Goal: Information Seeking & Learning: Learn about a topic

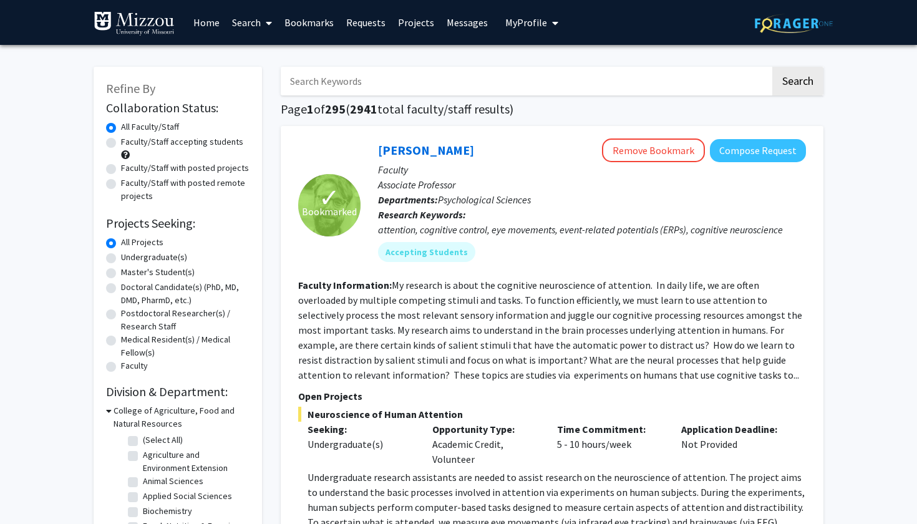
click at [177, 148] on label "Faculty/Staff accepting students" at bounding box center [182, 141] width 122 height 13
click at [129, 143] on input "Faculty/Staff accepting students" at bounding box center [125, 139] width 8 height 8
radio input "true"
click at [156, 255] on label "Undergraduate(s)" at bounding box center [154, 257] width 66 height 13
click at [129, 255] on input "Undergraduate(s)" at bounding box center [125, 255] width 8 height 8
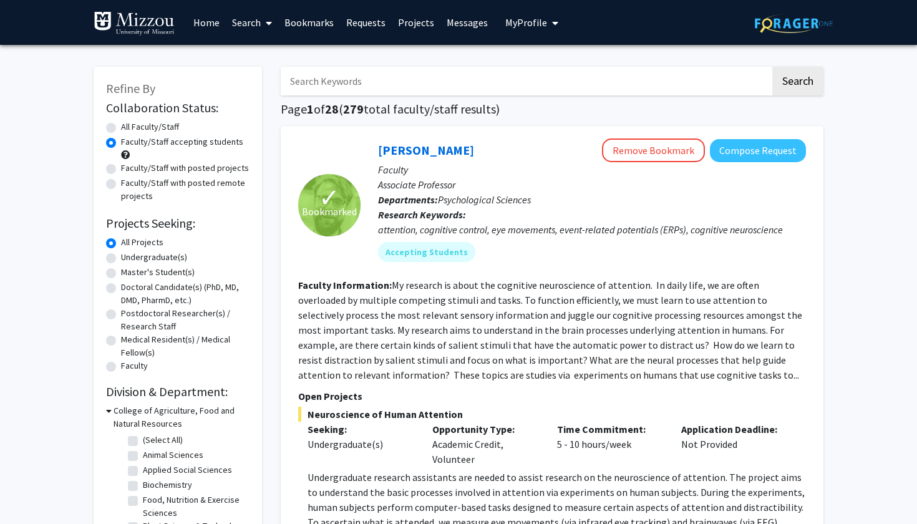
radio input "true"
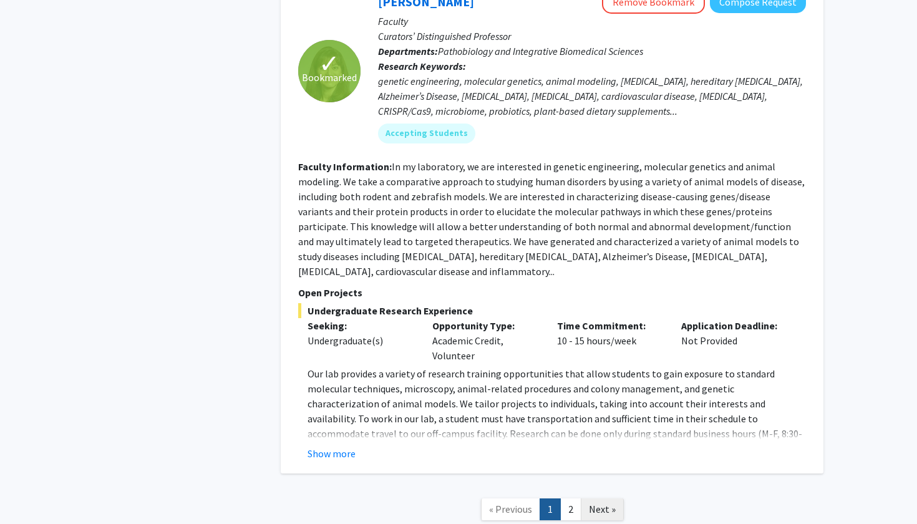
scroll to position [5329, 0]
click at [584, 500] on link "Next »" at bounding box center [602, 511] width 43 height 22
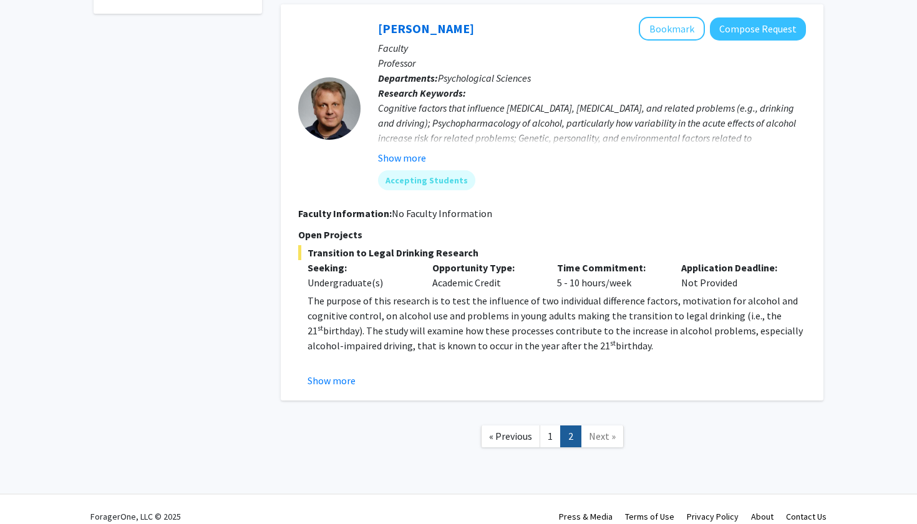
scroll to position [541, 0]
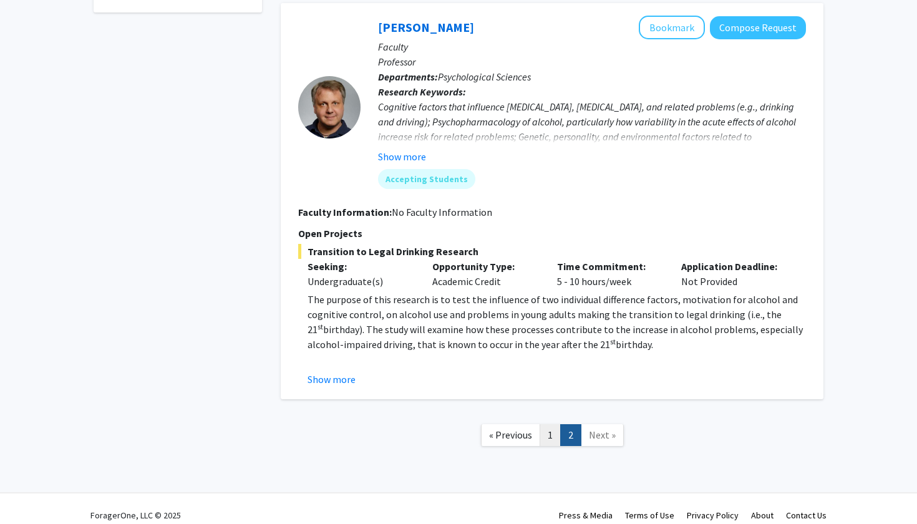
click at [543, 435] on link "1" at bounding box center [550, 435] width 21 height 22
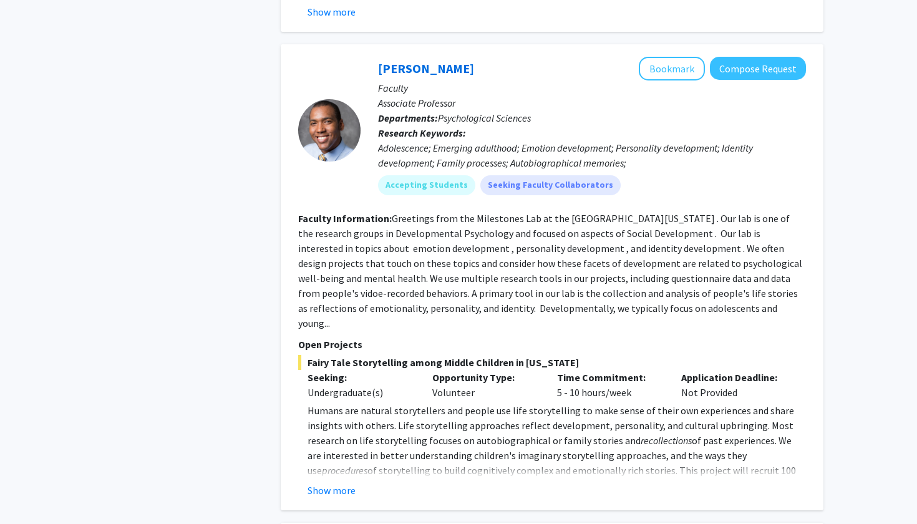
scroll to position [4165, 0]
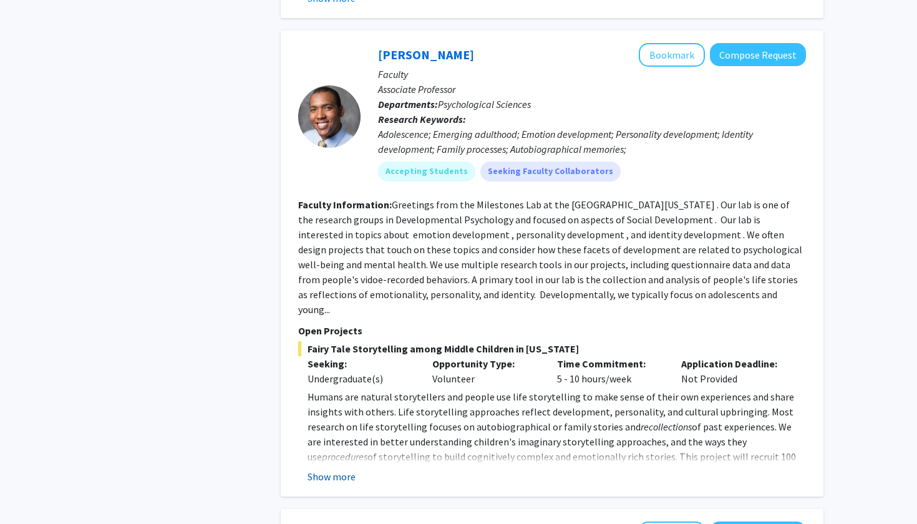
click at [342, 469] on button "Show more" at bounding box center [332, 476] width 48 height 15
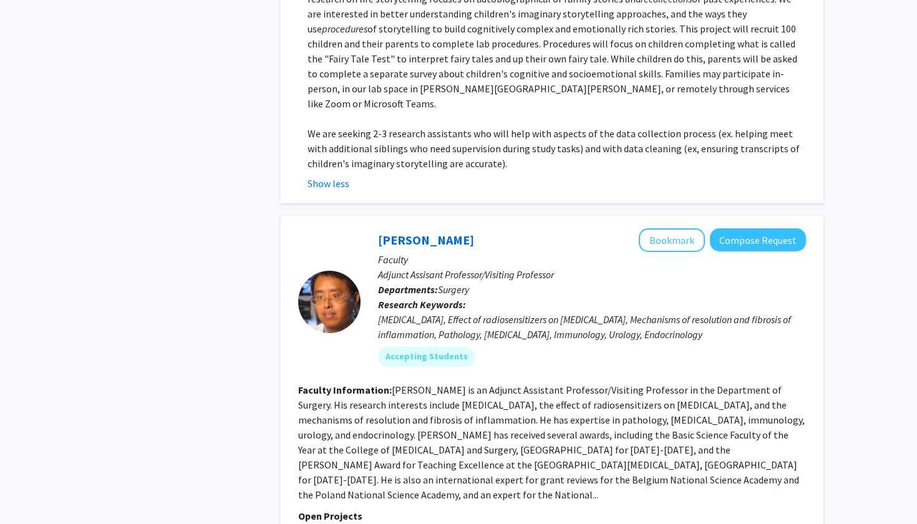
scroll to position [4649, 0]
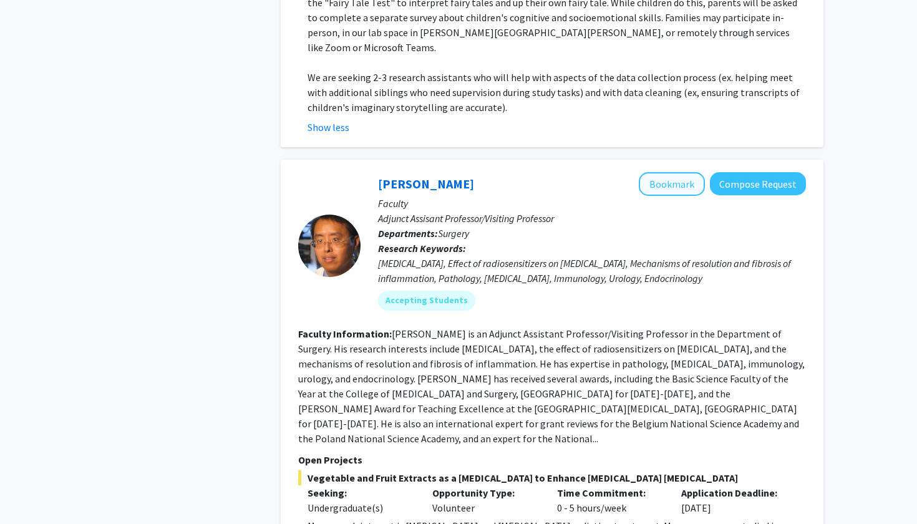
click at [681, 172] on button "Bookmark" at bounding box center [672, 184] width 66 height 24
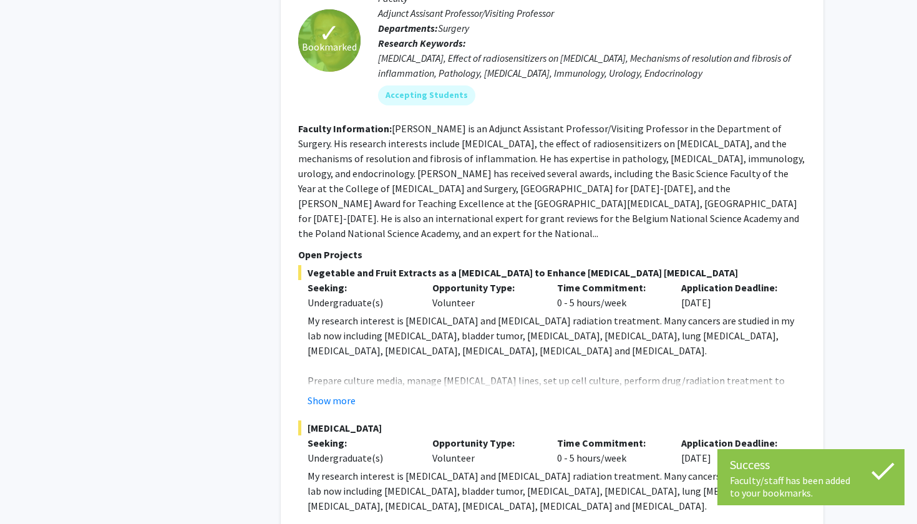
scroll to position [4856, 0]
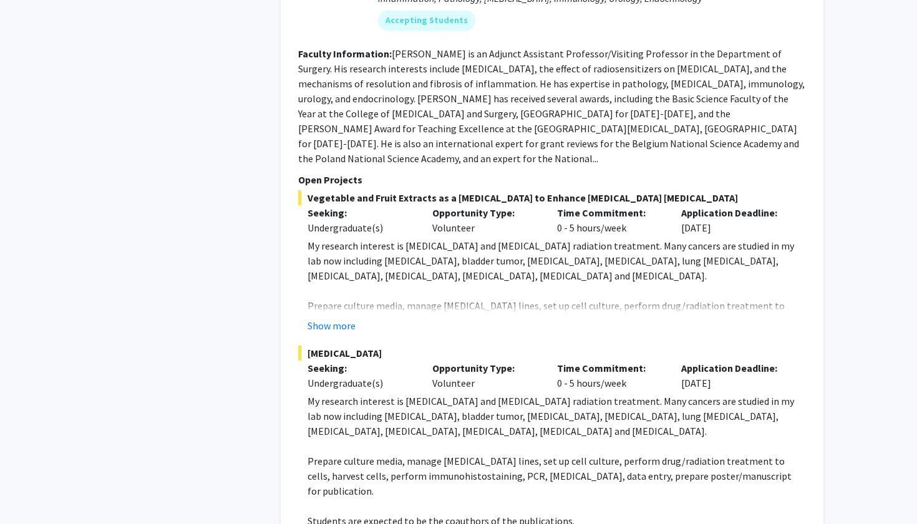
scroll to position [4920, 0]
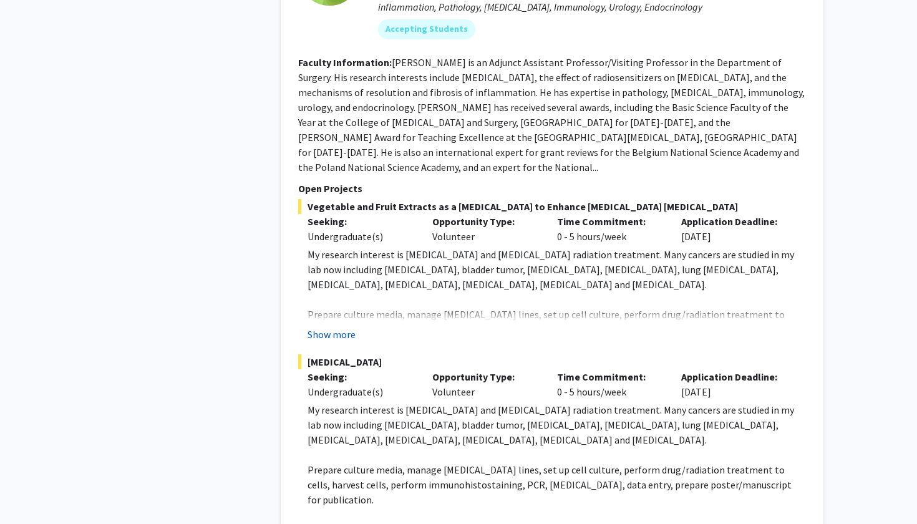
click at [339, 327] on button "Show more" at bounding box center [332, 334] width 48 height 15
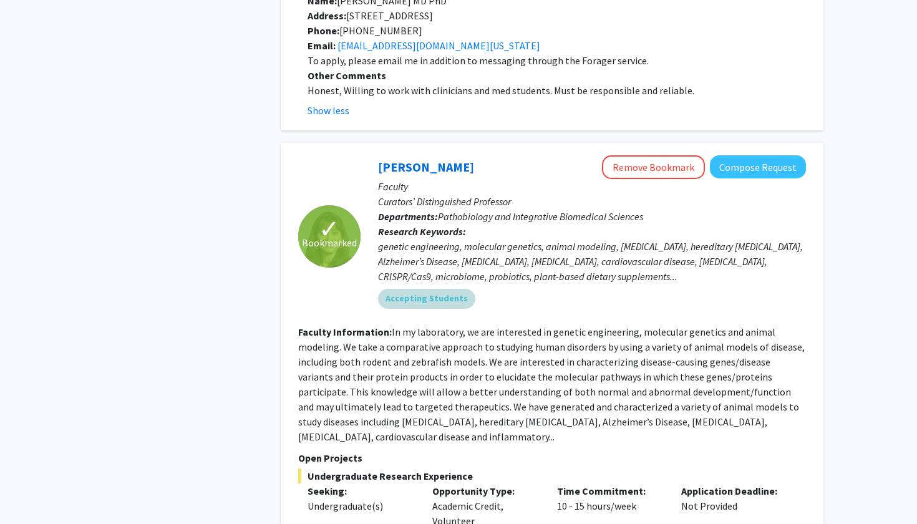
scroll to position [5930, 0]
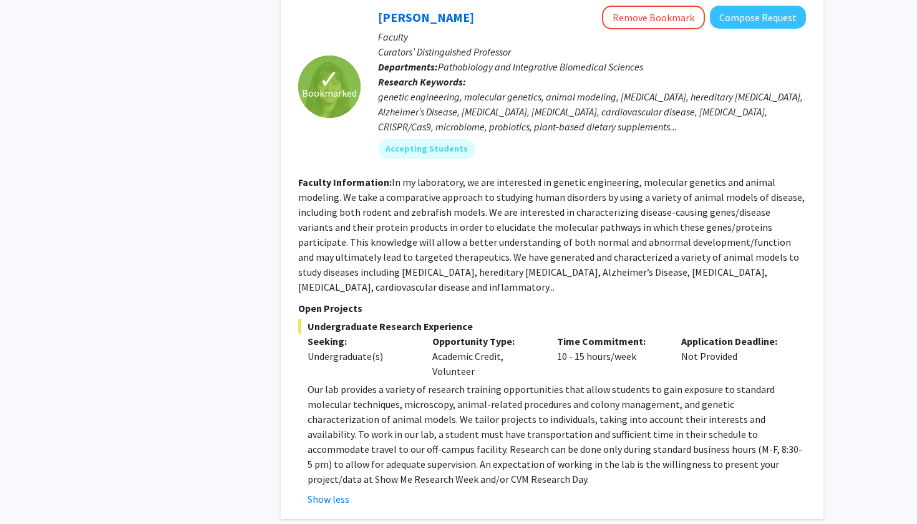
scroll to position [6078, 0]
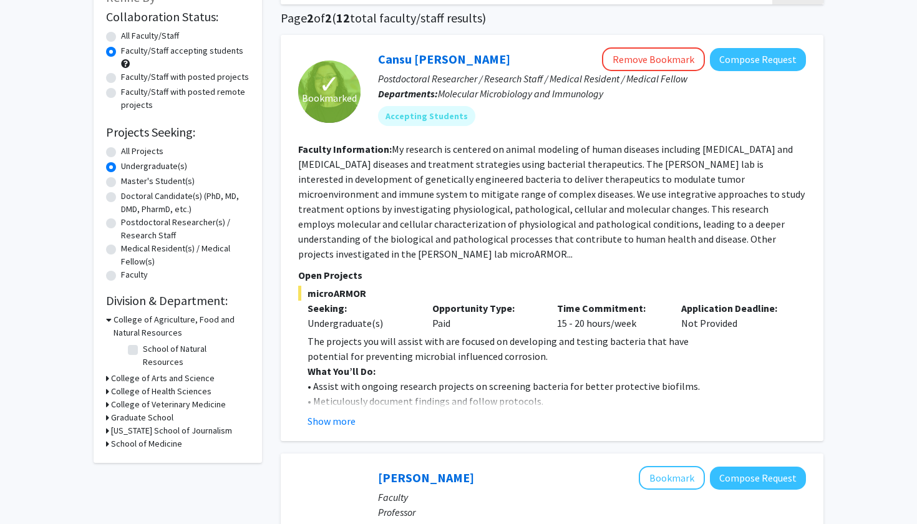
scroll to position [96, 0]
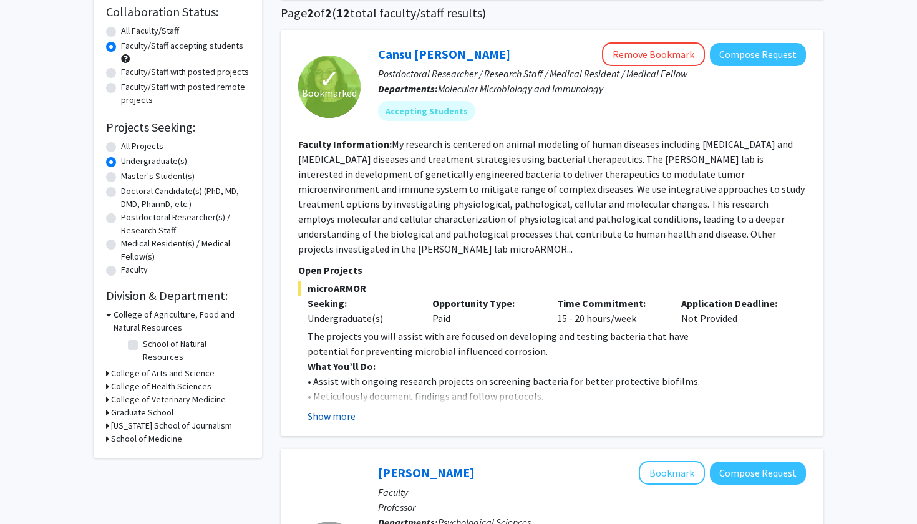
click at [319, 422] on button "Show more" at bounding box center [332, 416] width 48 height 15
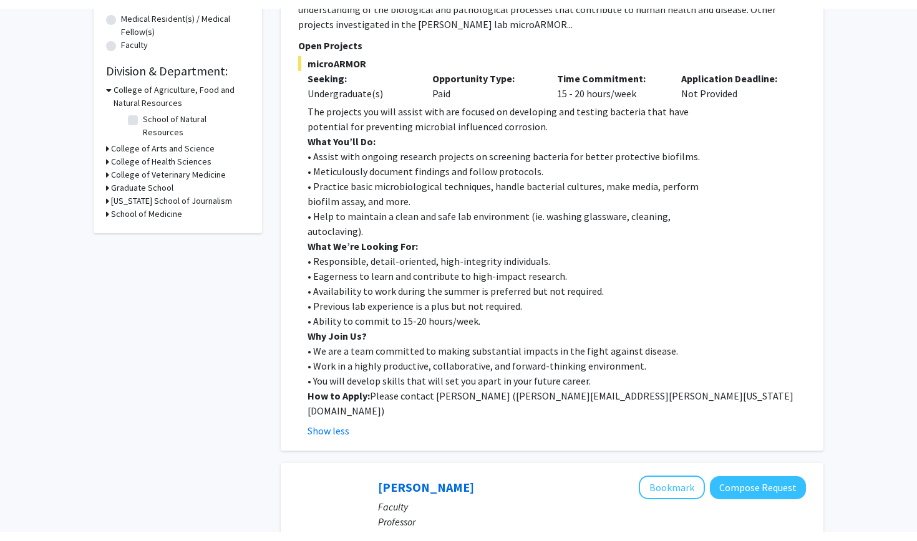
scroll to position [330, 0]
